Goal: Browse casually

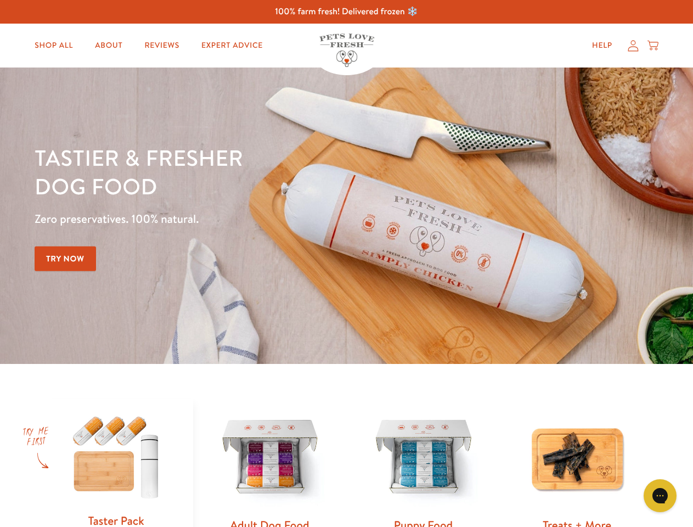
click at [346, 263] on div "Tastier & fresher dog food Zero preservatives. 100% natural. Try Now" at bounding box center [243, 215] width 416 height 145
click at [660, 495] on icon "Gorgias live chat" at bounding box center [659, 495] width 10 height 10
